Goal: Navigation & Orientation: Find specific page/section

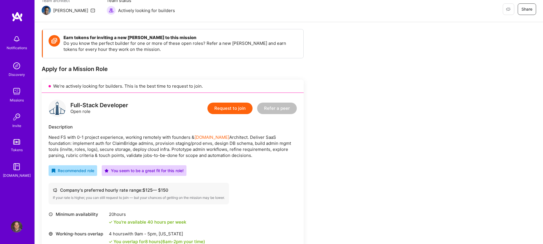
scroll to position [232, 0]
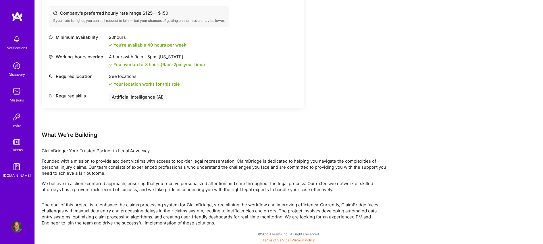
click at [15, 88] on img at bounding box center [16, 91] width 11 height 11
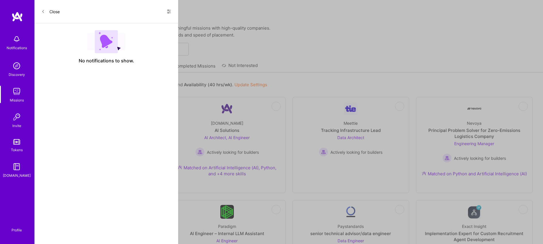
scroll to position [232, 0]
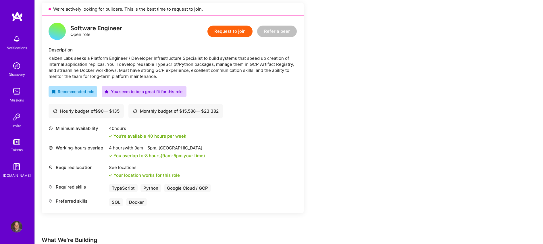
scroll to position [128, 0]
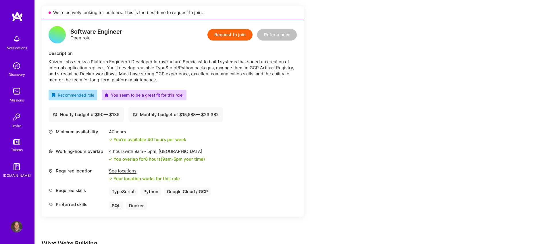
click at [16, 91] on img at bounding box center [16, 91] width 11 height 11
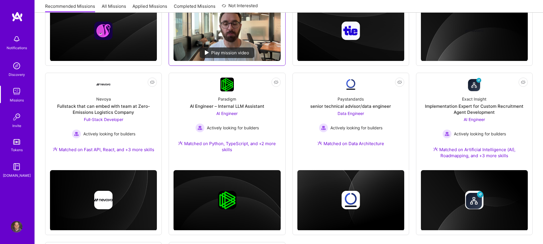
scroll to position [192, 0]
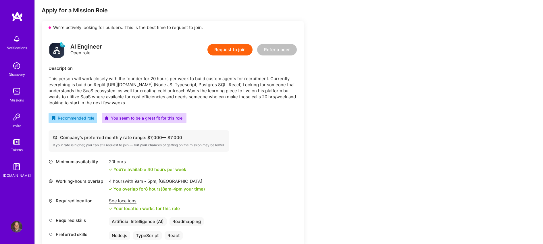
scroll to position [113, 0]
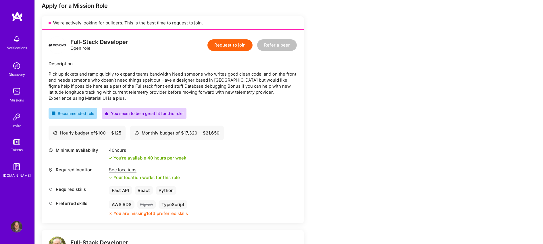
scroll to position [231, 0]
